Goal: Communication & Community: Connect with others

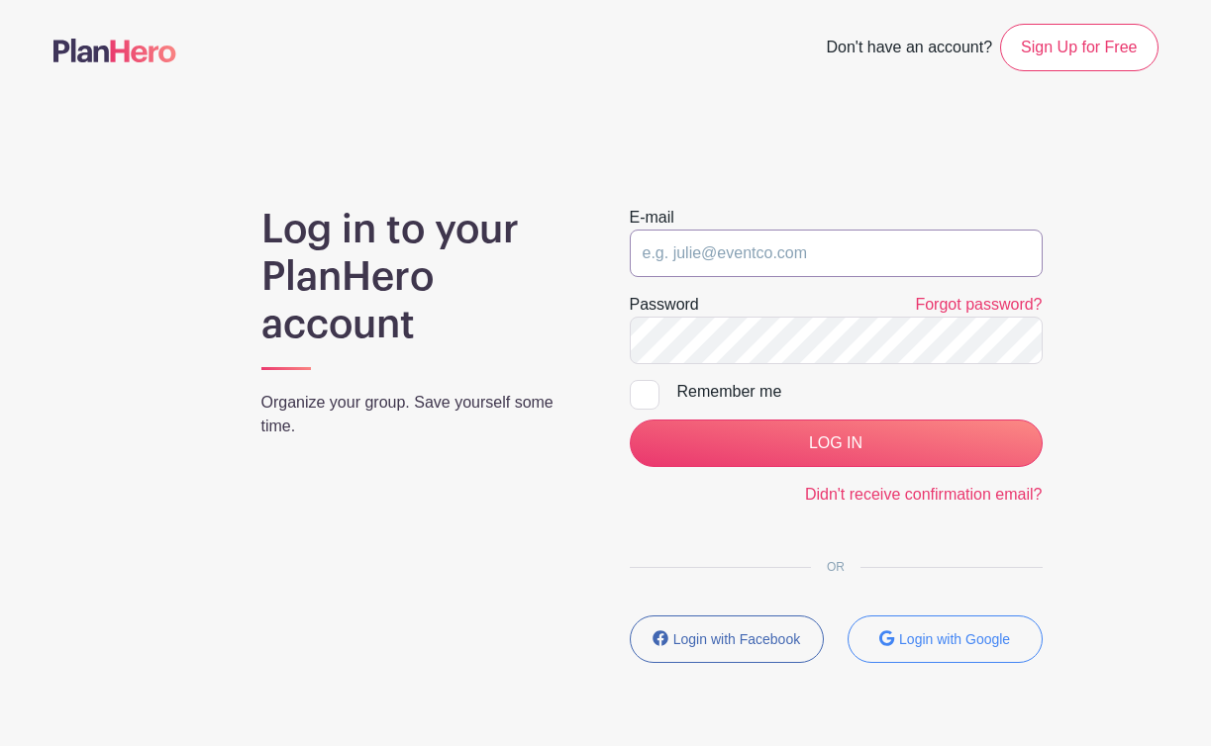
type input "[EMAIL_ADDRESS][DOMAIN_NAME]"
click at [856, 243] on input "[EMAIL_ADDRESS][DOMAIN_NAME]" at bounding box center [836, 254] width 413 height 48
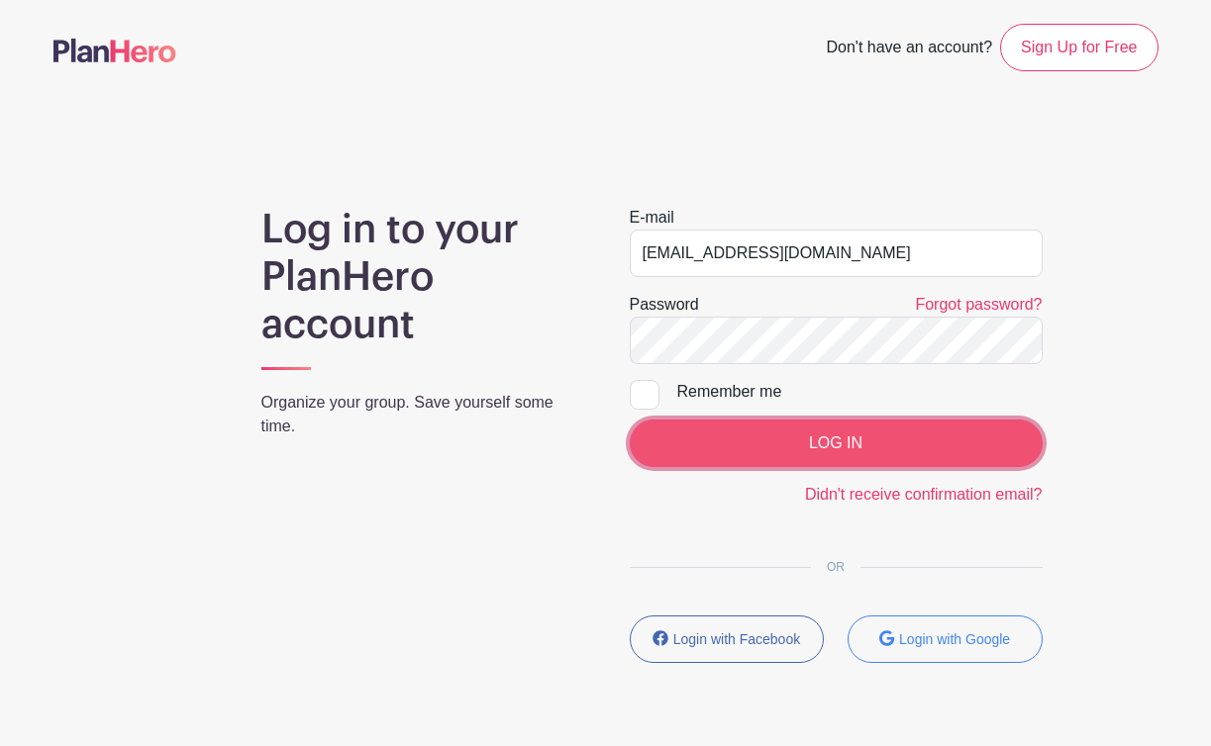
click at [840, 457] on input "LOG IN" at bounding box center [836, 444] width 413 height 48
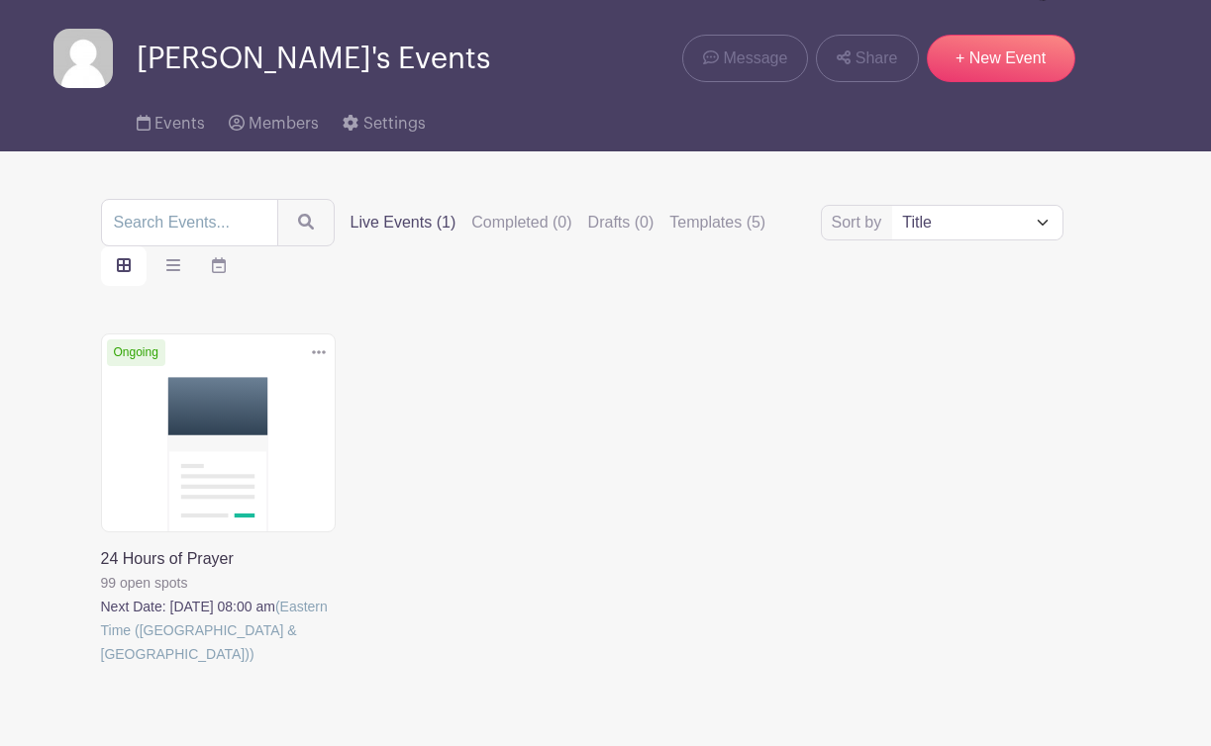
scroll to position [83, 0]
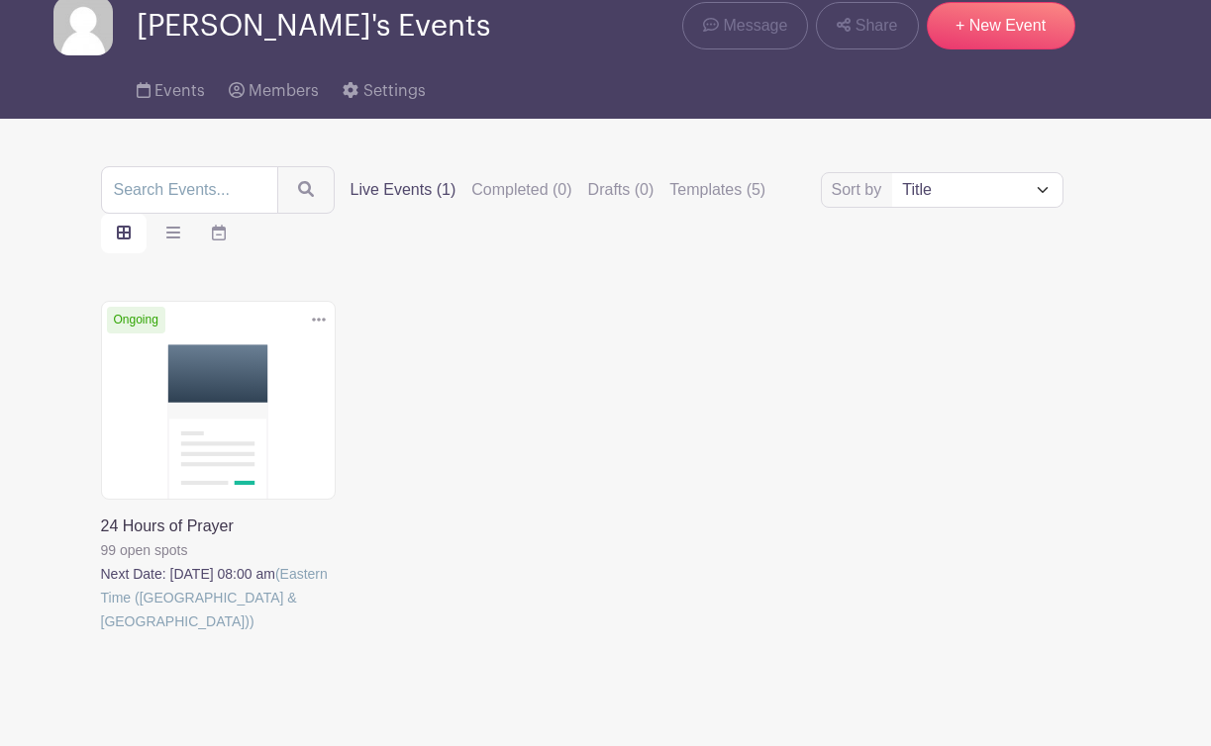
click at [101, 633] on link at bounding box center [101, 633] width 0 height 0
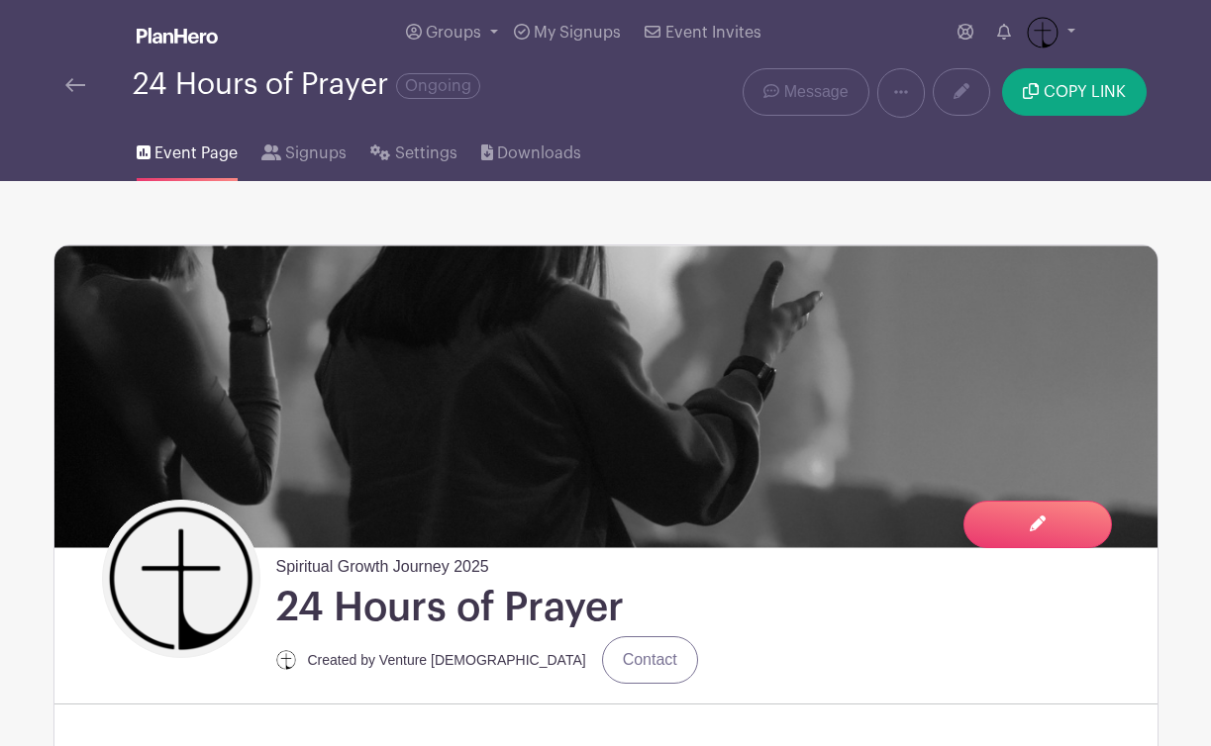
scroll to position [4, 0]
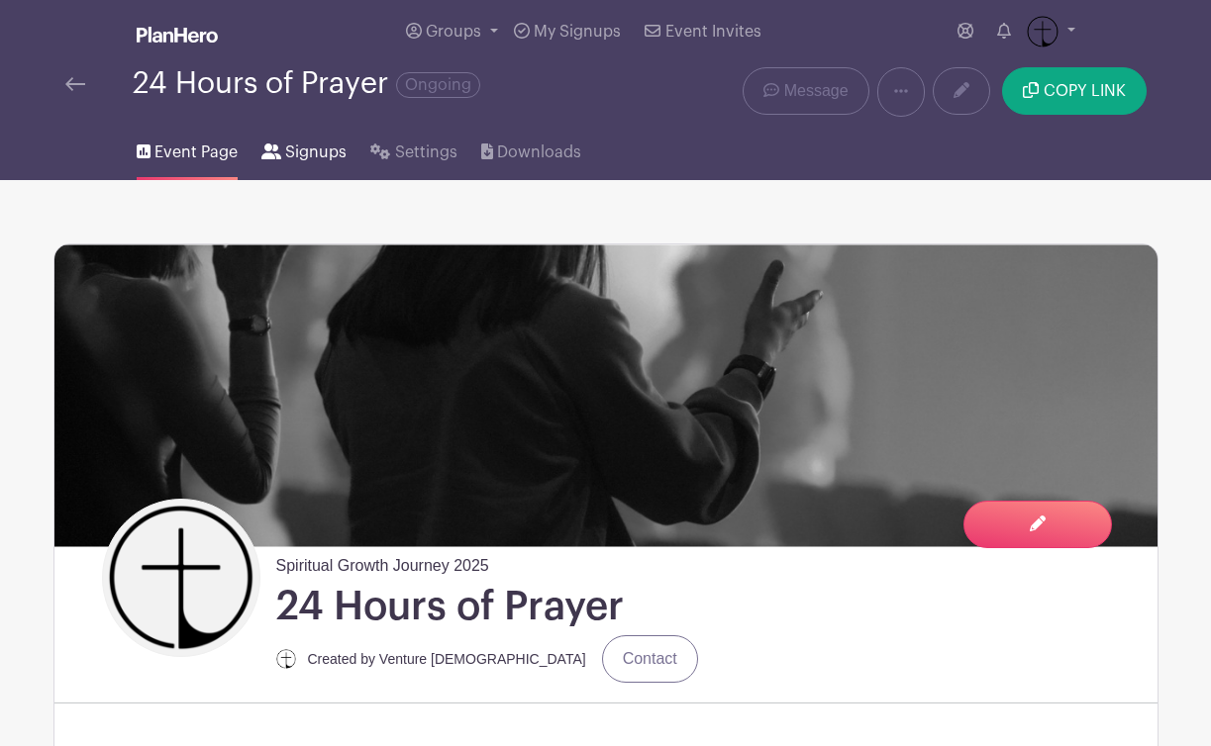
click at [316, 146] on span "Signups" at bounding box center [315, 153] width 61 height 24
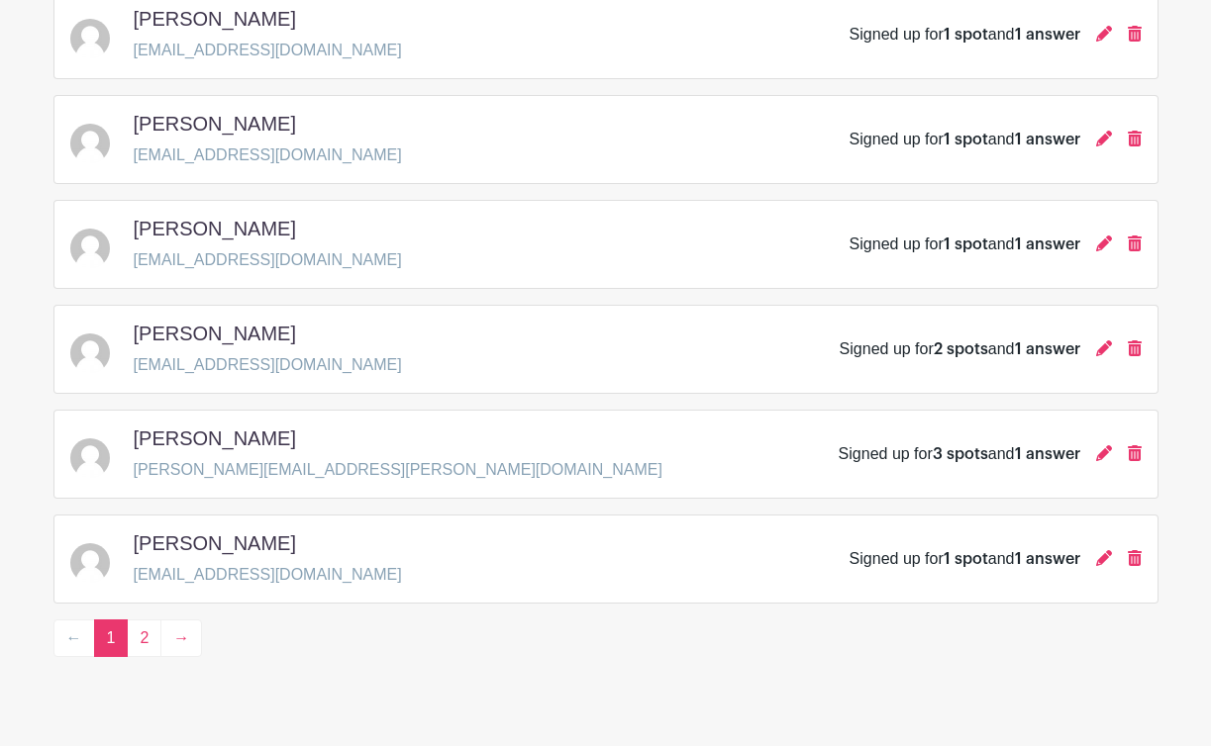
scroll to position [2906, 0]
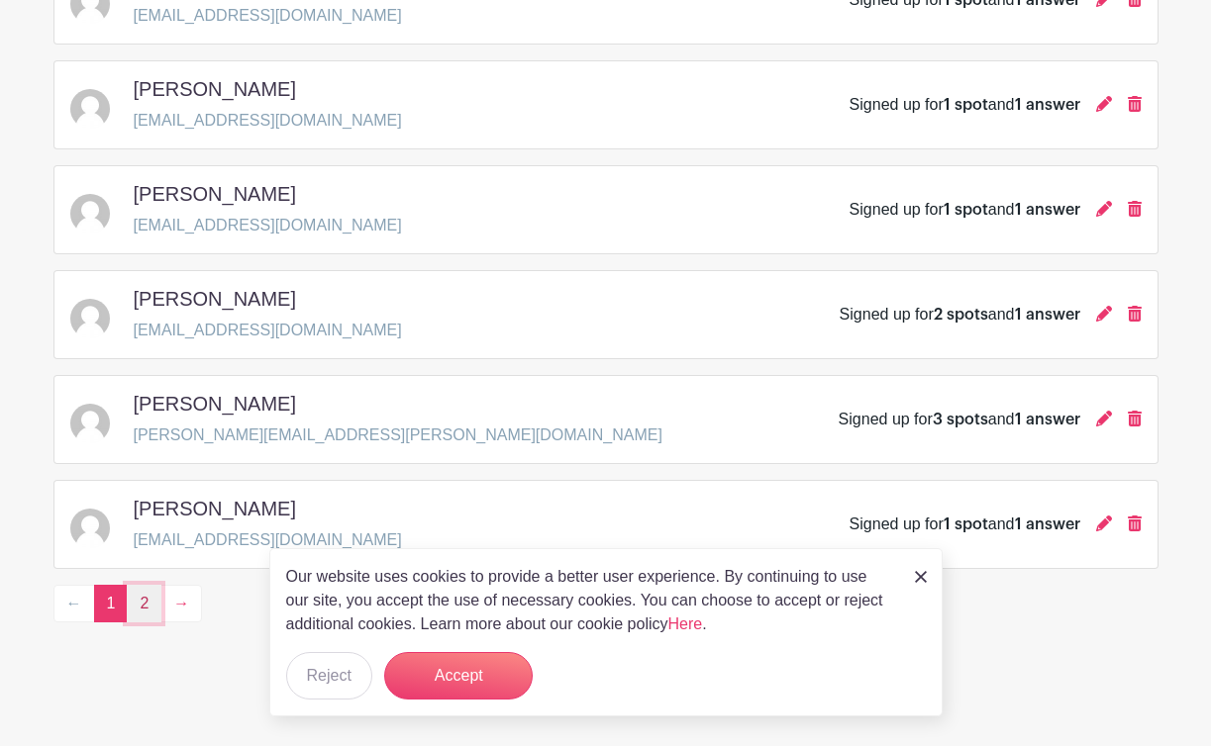
click at [146, 599] on link "2" at bounding box center [144, 604] width 35 height 38
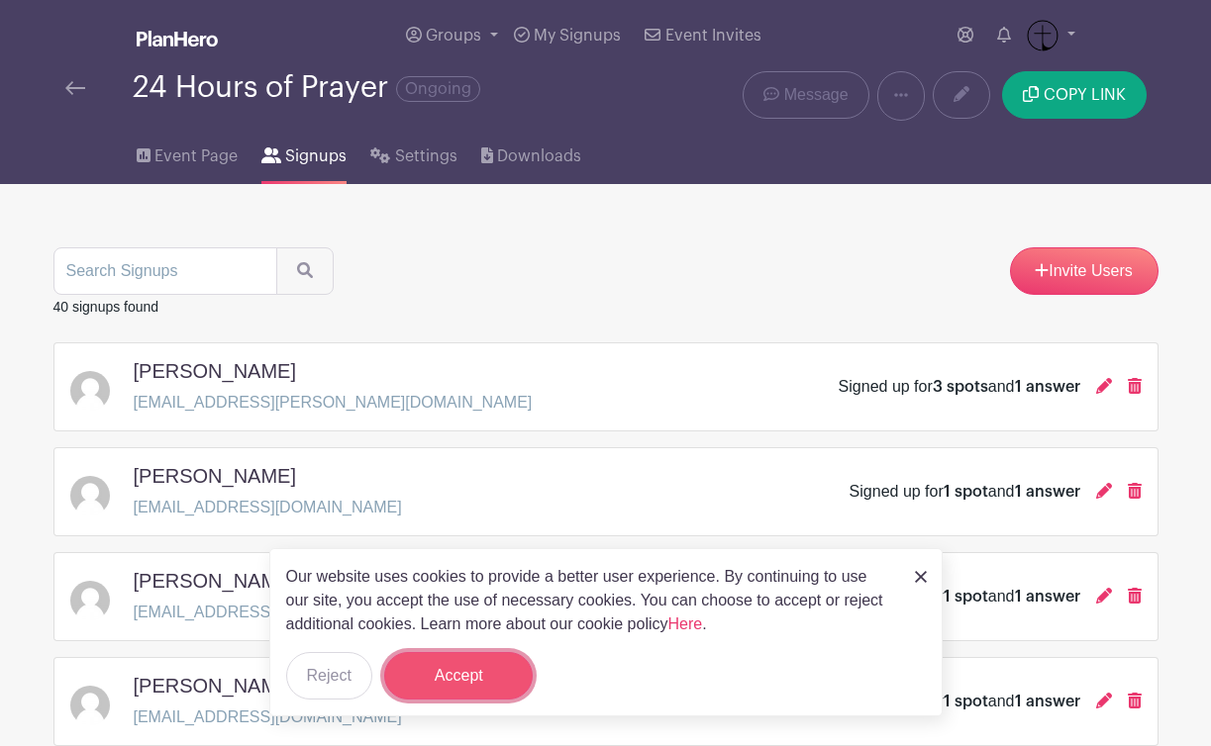
click at [498, 686] on button "Accept" at bounding box center [458, 676] width 148 height 48
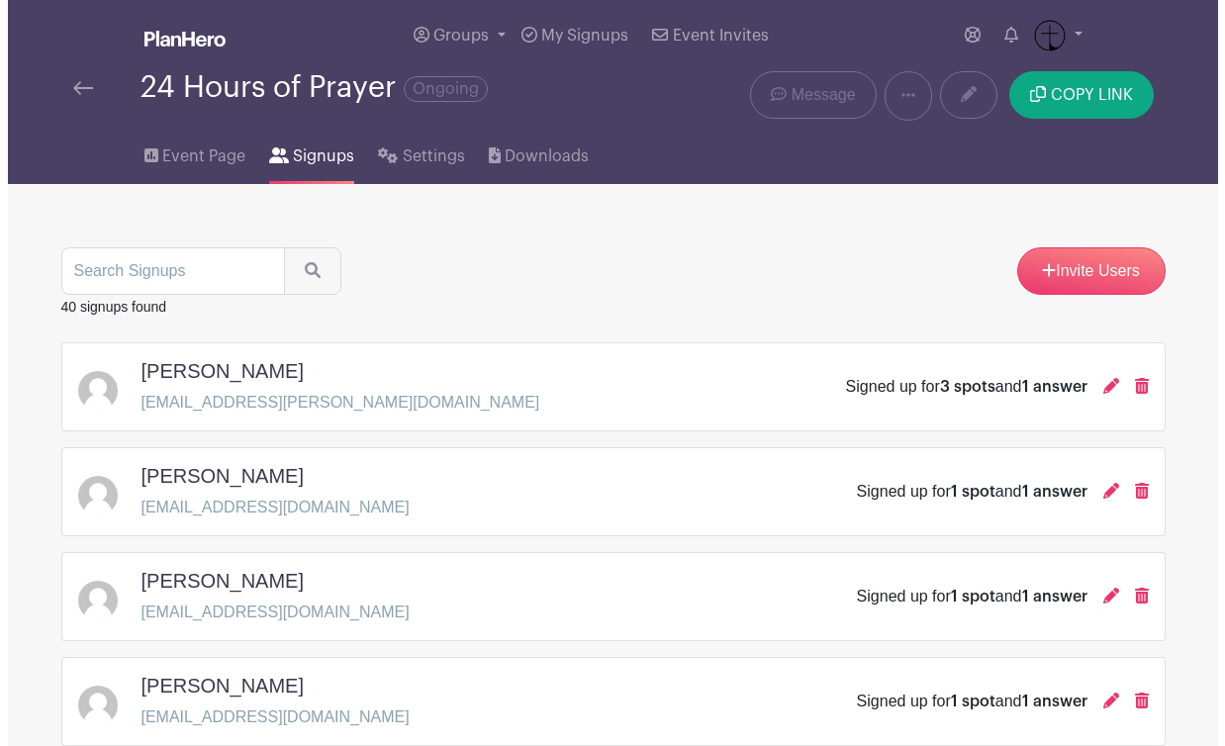
scroll to position [808, 0]
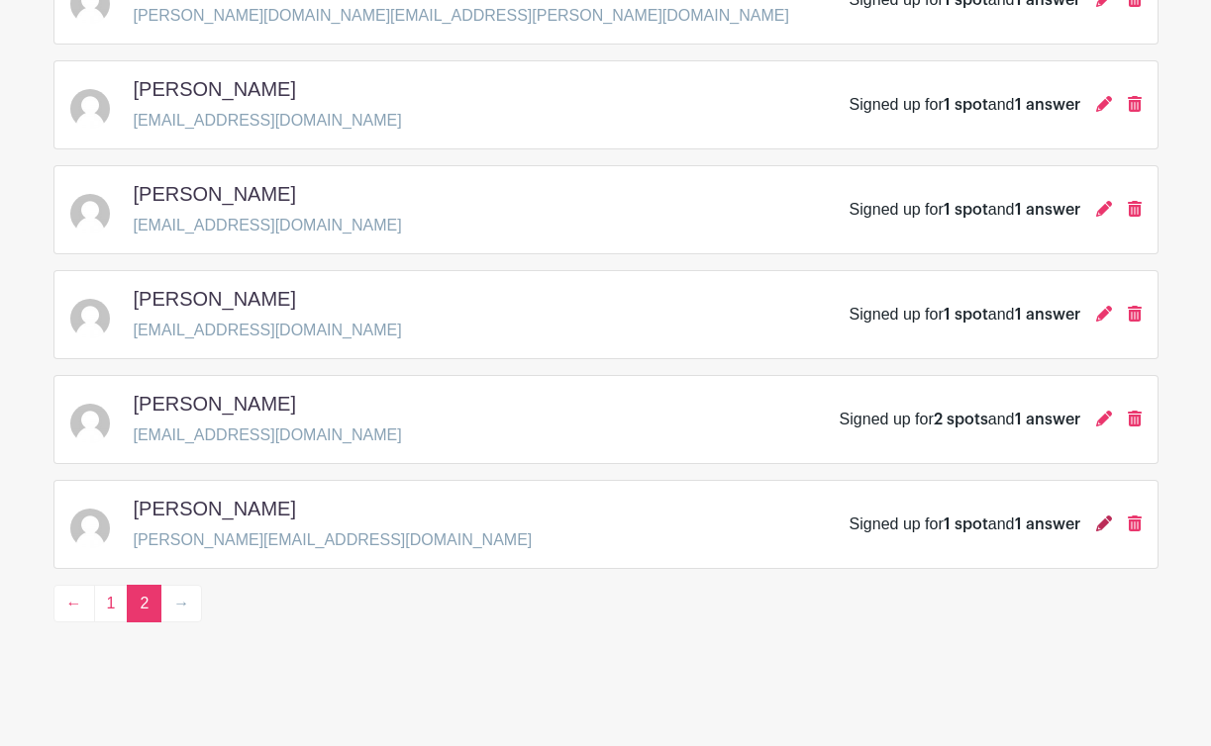
click at [1104, 518] on icon at bounding box center [1104, 524] width 16 height 16
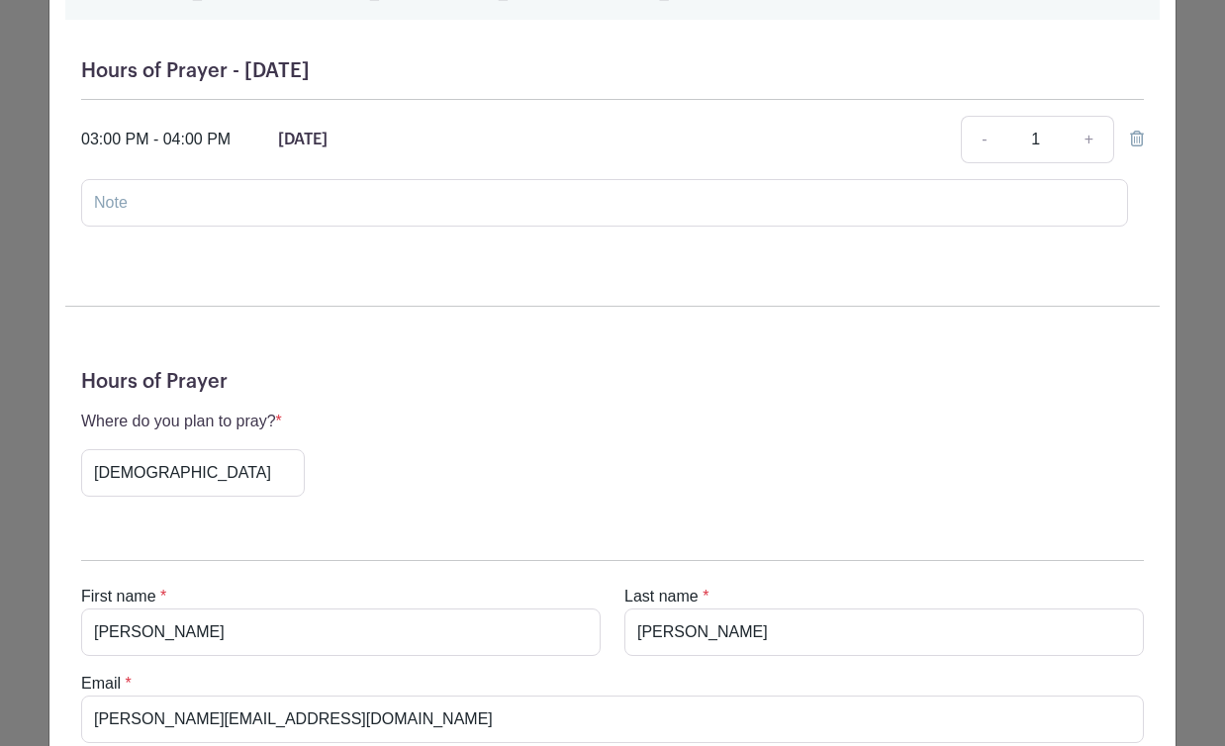
scroll to position [183, 0]
